Goal: Transaction & Acquisition: Purchase product/service

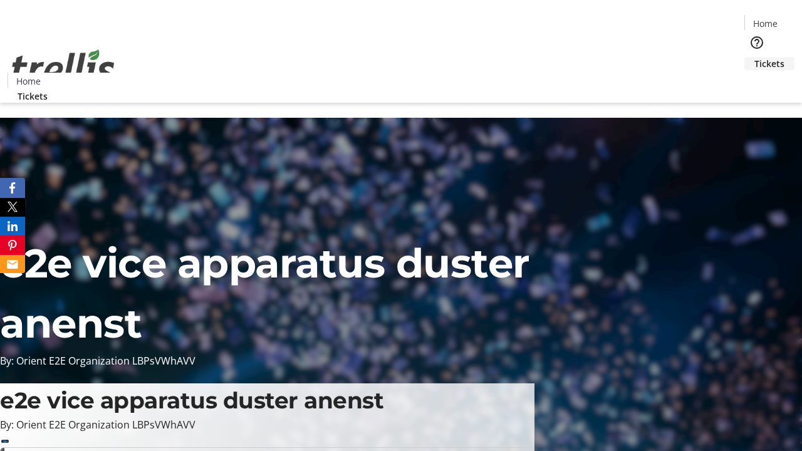
click at [755, 57] on span "Tickets" at bounding box center [770, 63] width 30 height 13
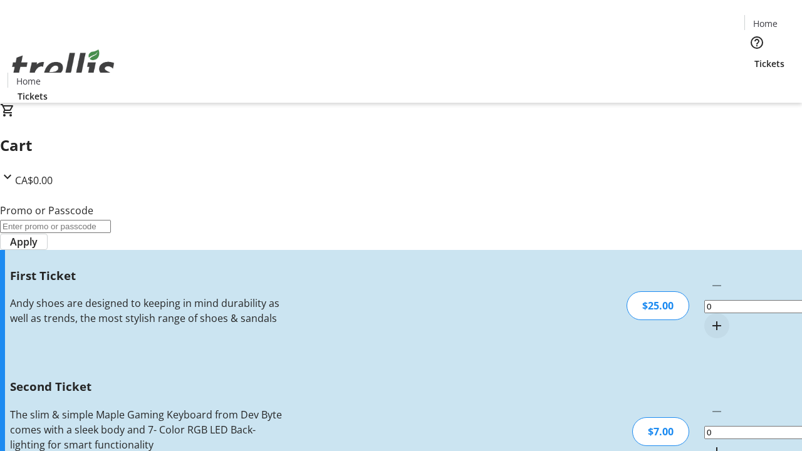
click at [710, 318] on mat-icon "Increment by one" at bounding box center [717, 325] width 15 height 15
type input "1"
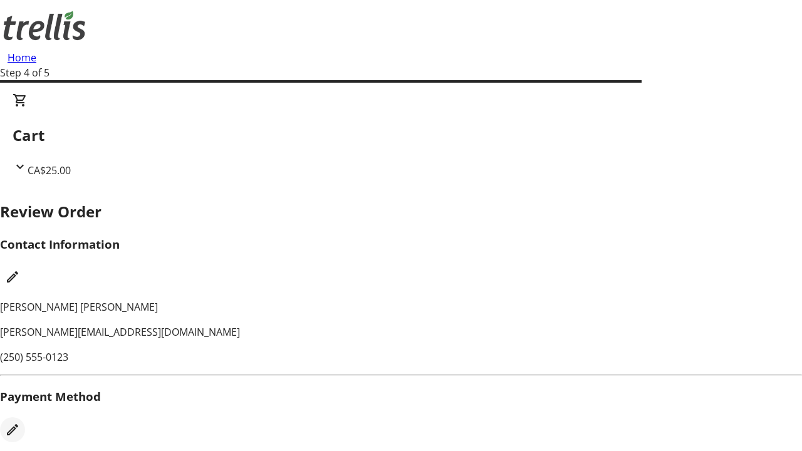
click at [20, 423] on mat-icon "Edit Payment Method" at bounding box center [12, 430] width 15 height 15
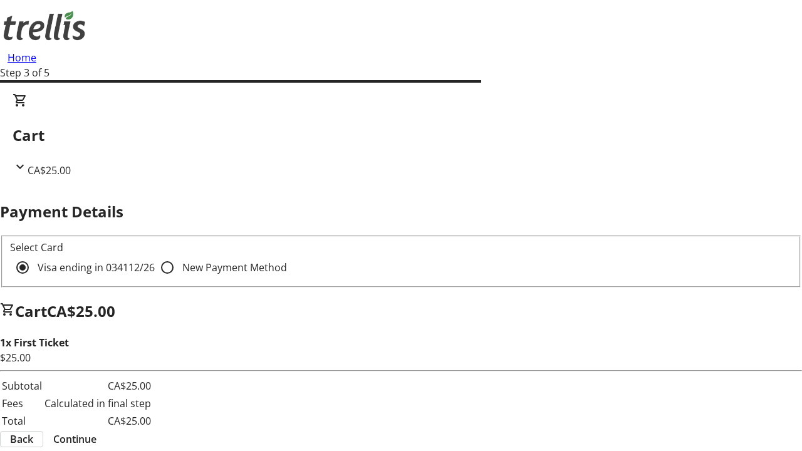
click at [155, 255] on input "New Payment Method" at bounding box center [167, 267] width 25 height 25
radio input "true"
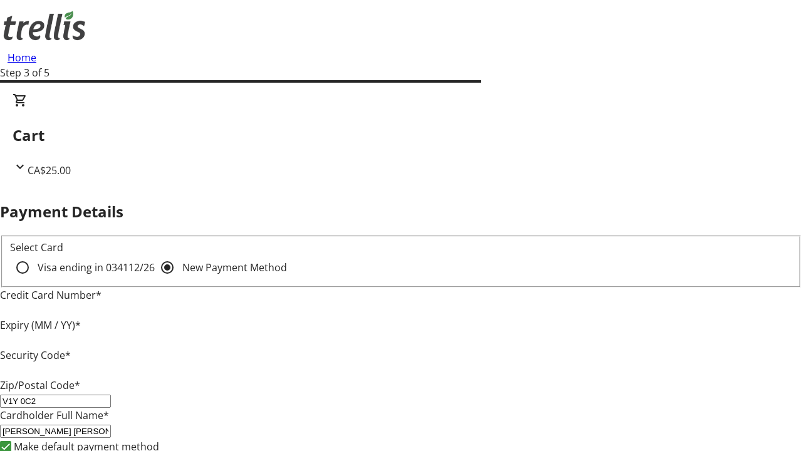
type input "V1Y 0C2"
